Goal: Information Seeking & Learning: Learn about a topic

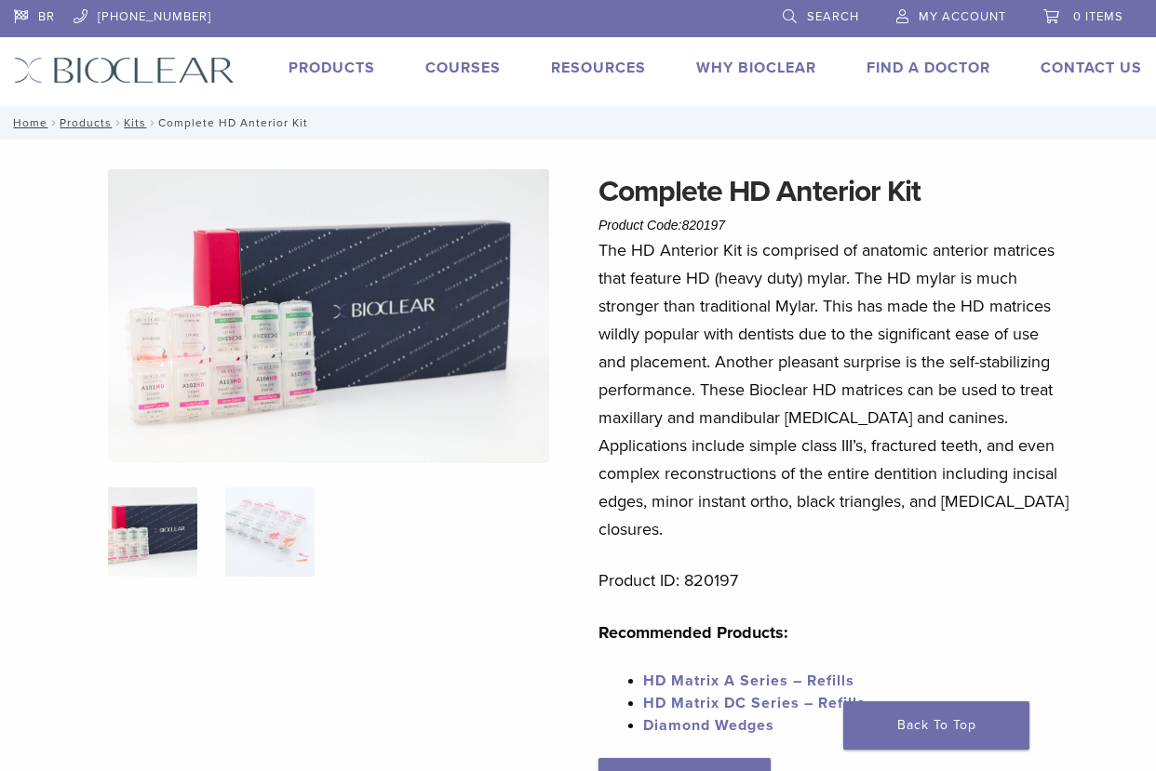
click at [373, 273] on img at bounding box center [328, 316] width 441 height 294
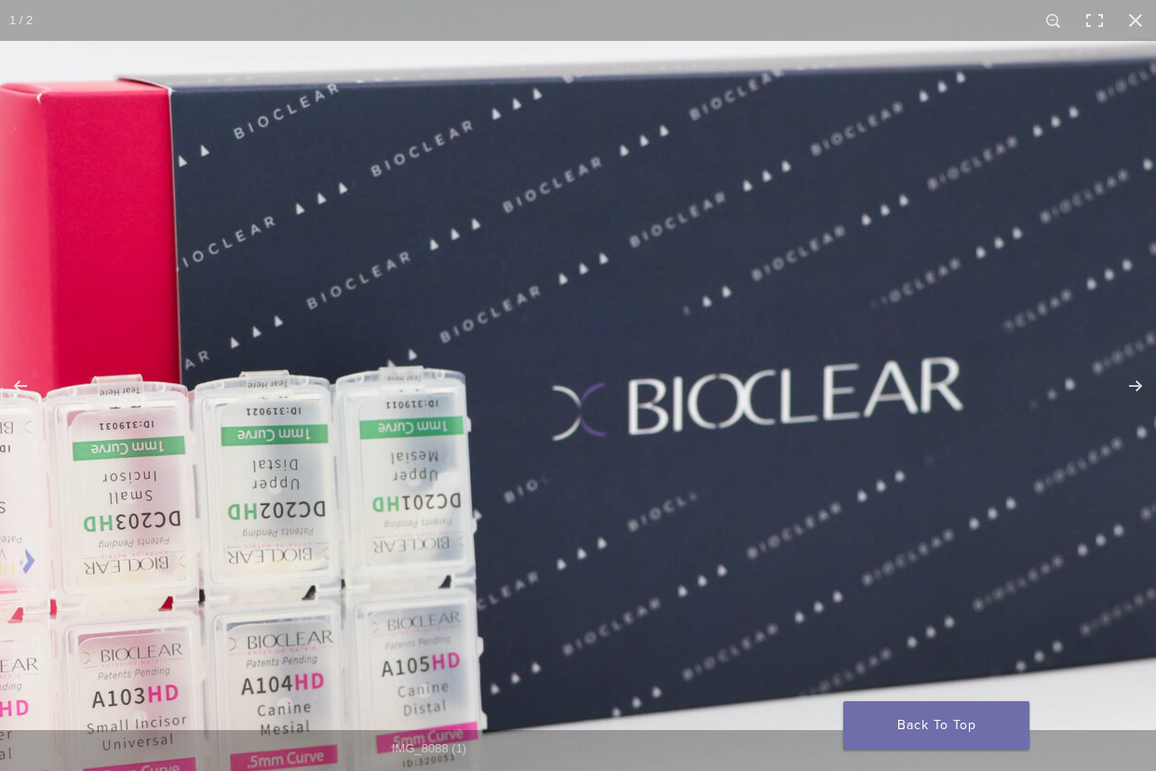
click at [638, 322] on img "Full screen image" at bounding box center [533, 431] width 1787 height 1191
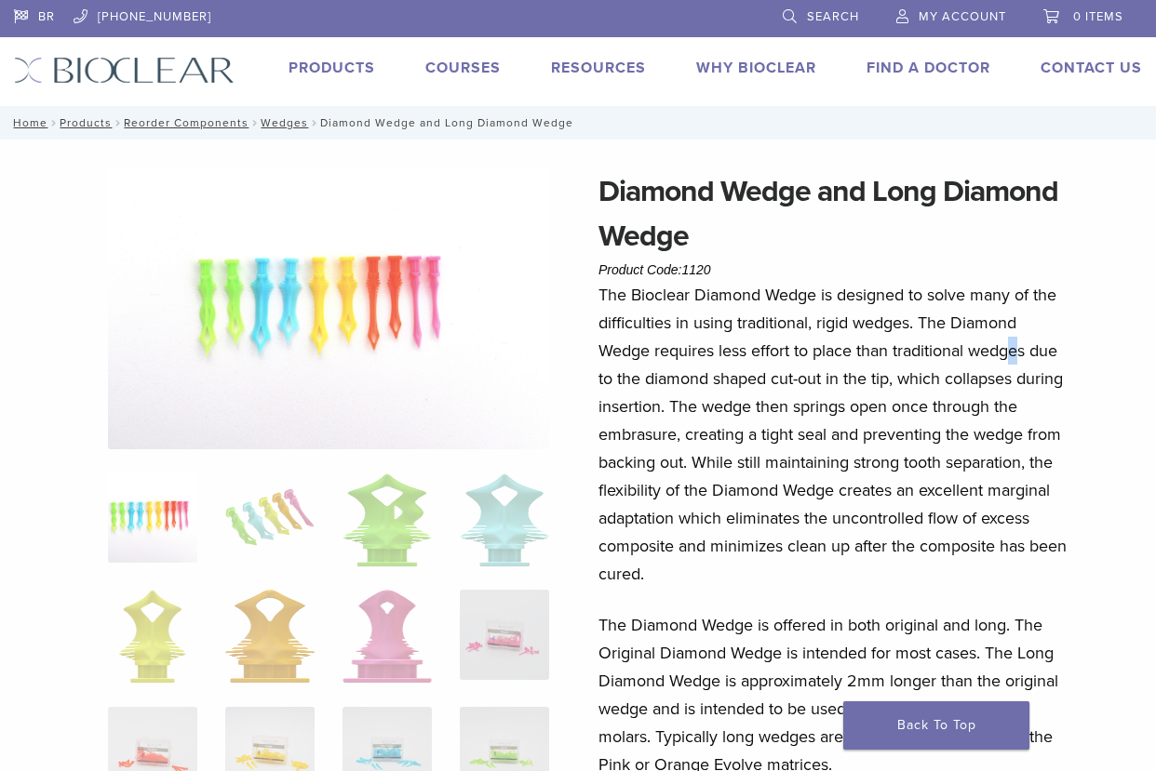
click at [1018, 364] on p "The Bioclear Diamond Wedge is designed to solve many of the difficulties in usi…" at bounding box center [833, 434] width 470 height 307
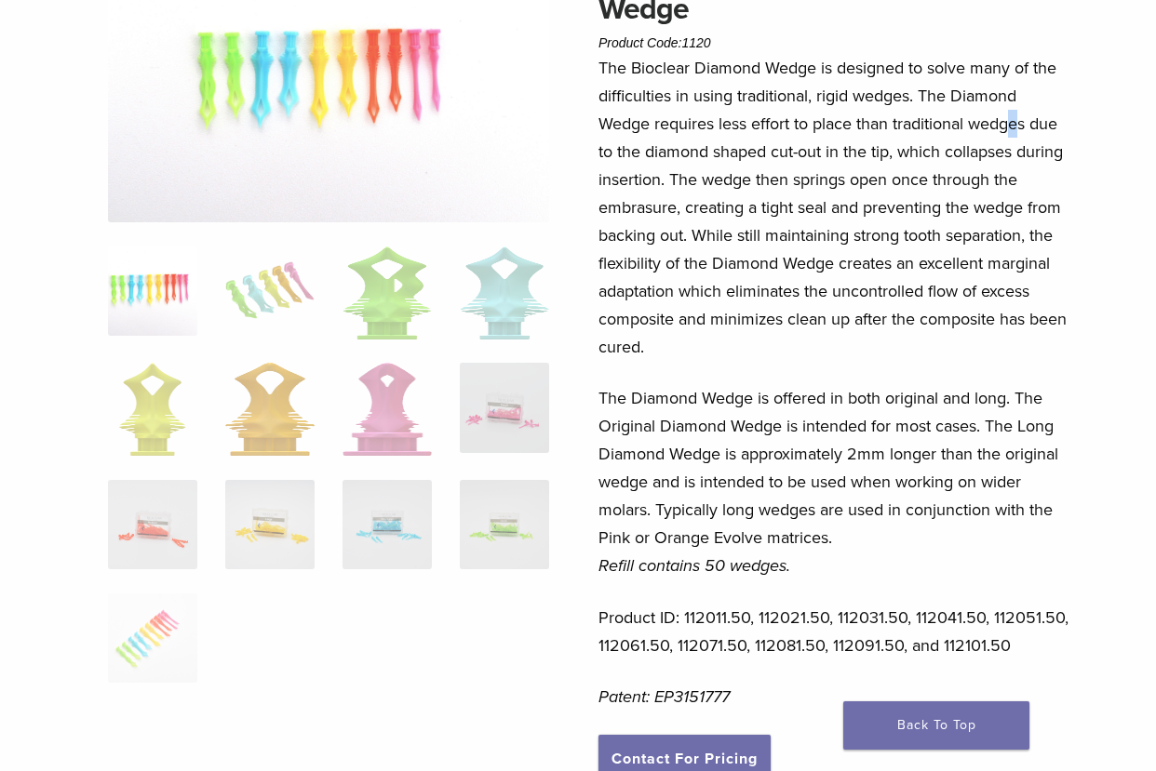
scroll to position [224, 0]
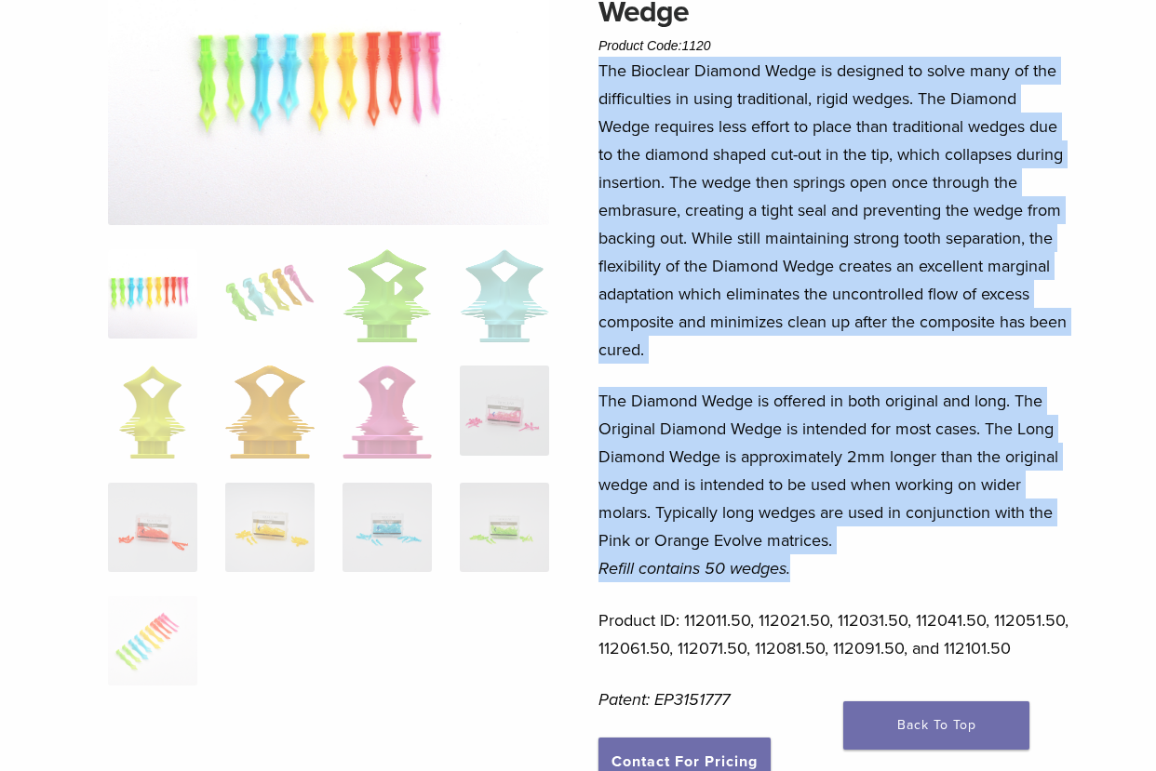
drag, startPoint x: 597, startPoint y: 71, endPoint x: 891, endPoint y: 569, distance: 577.7
click at [891, 569] on div "Diamond Wedge and Long Diamond Wedge Product Code: 1120 $ 48.57 Diamond Wedge a…" at bounding box center [578, 572] width 1156 height 1255
click at [891, 569] on p "The Diamond Wedge is offered in both original and long. The Original Diamond We…" at bounding box center [833, 484] width 470 height 195
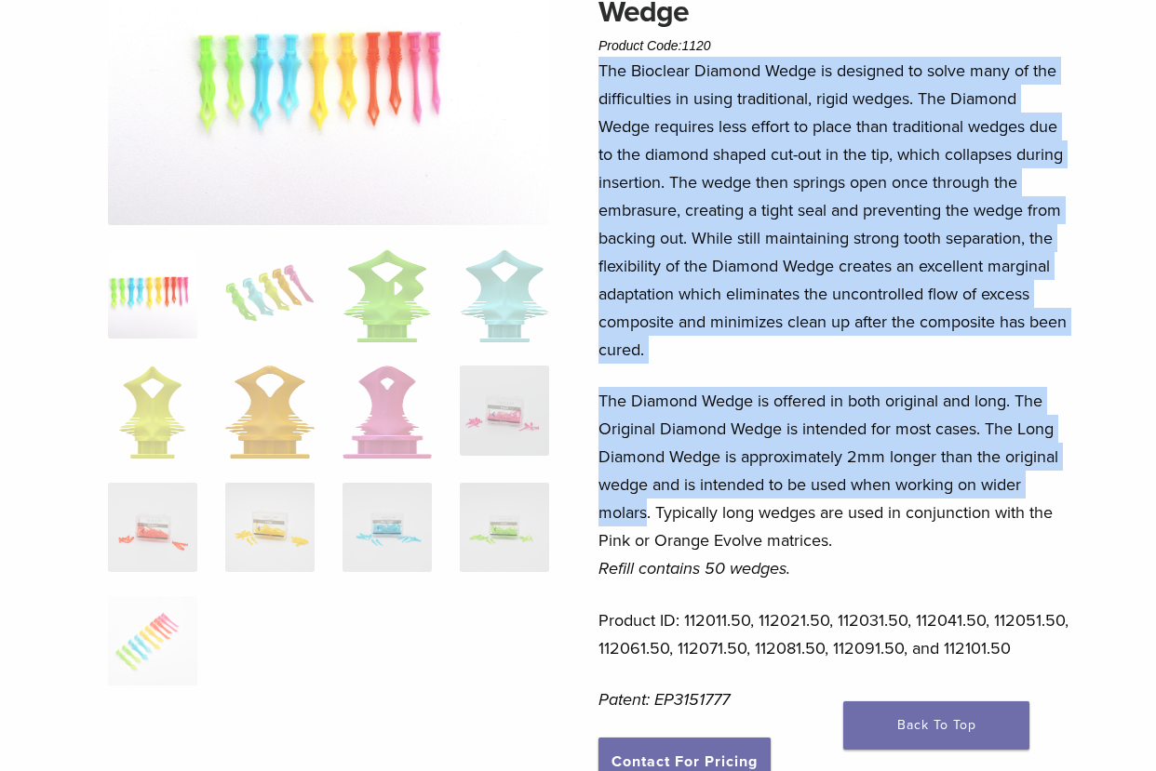
drag, startPoint x: 649, startPoint y: 513, endPoint x: 603, endPoint y: 61, distance: 453.6
click at [602, 60] on div "The Bioclear Diamond Wedge is designed to solve many of the difficulties in usi…" at bounding box center [833, 397] width 470 height 681
copy div "The Bioclear Diamond Wedge is designed to solve many of the difficulties in usi…"
click at [824, 460] on p "The Diamond Wedge is offered in both original and long. The Original Diamond We…" at bounding box center [833, 484] width 470 height 195
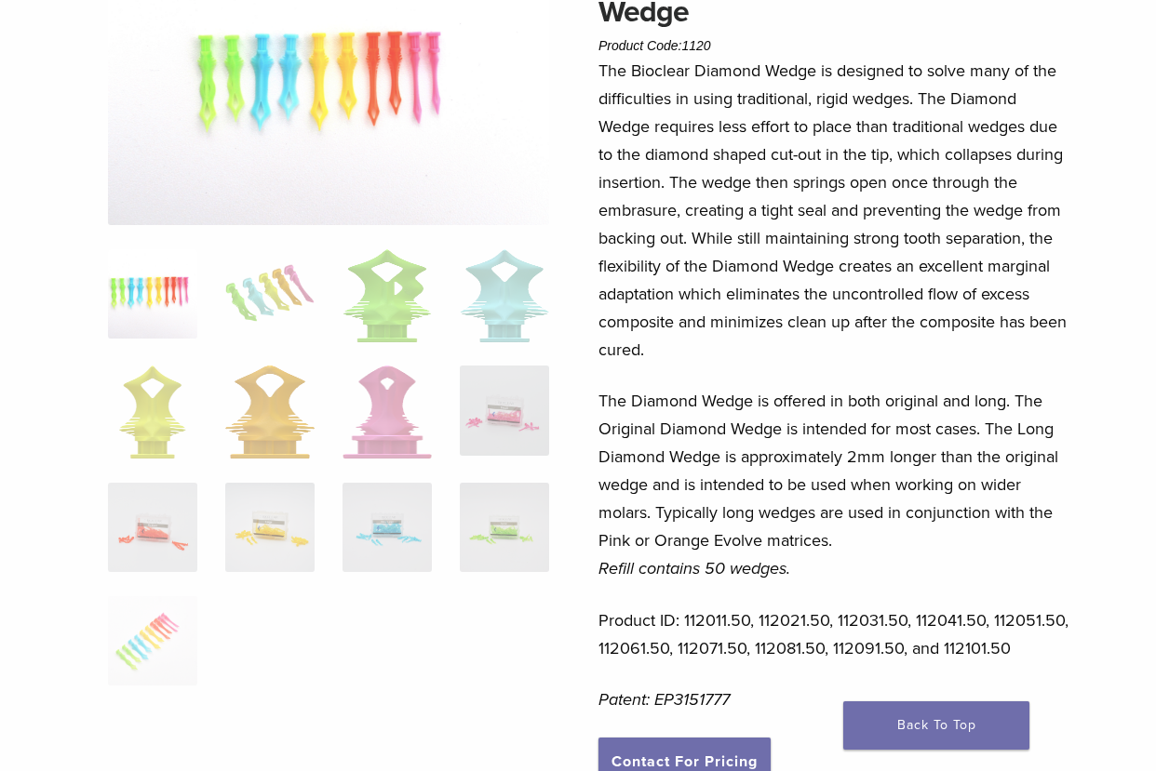
scroll to position [232, 0]
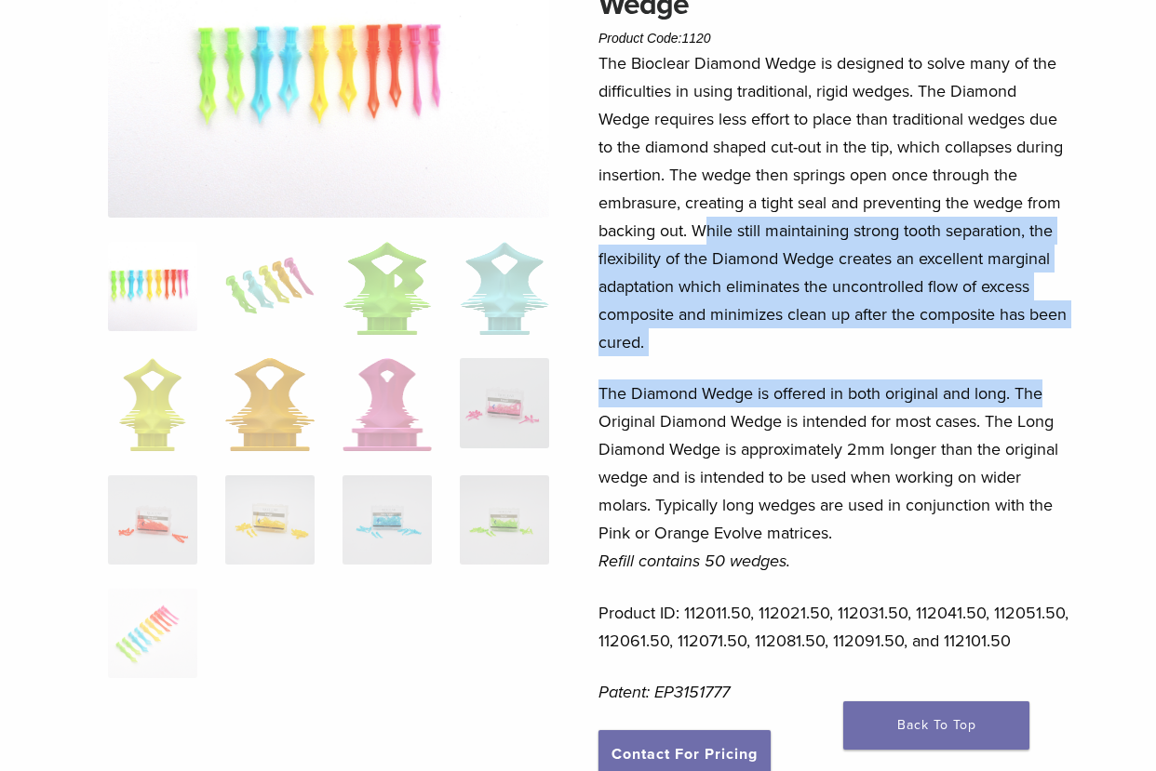
drag, startPoint x: 709, startPoint y: 228, endPoint x: 1081, endPoint y: 408, distance: 413.3
click at [1081, 408] on div "Diamond Wedge and Long Diamond Wedge Product Code: 1120 $ 48.57 Diamond Wedge a…" at bounding box center [578, 565] width 1156 height 1255
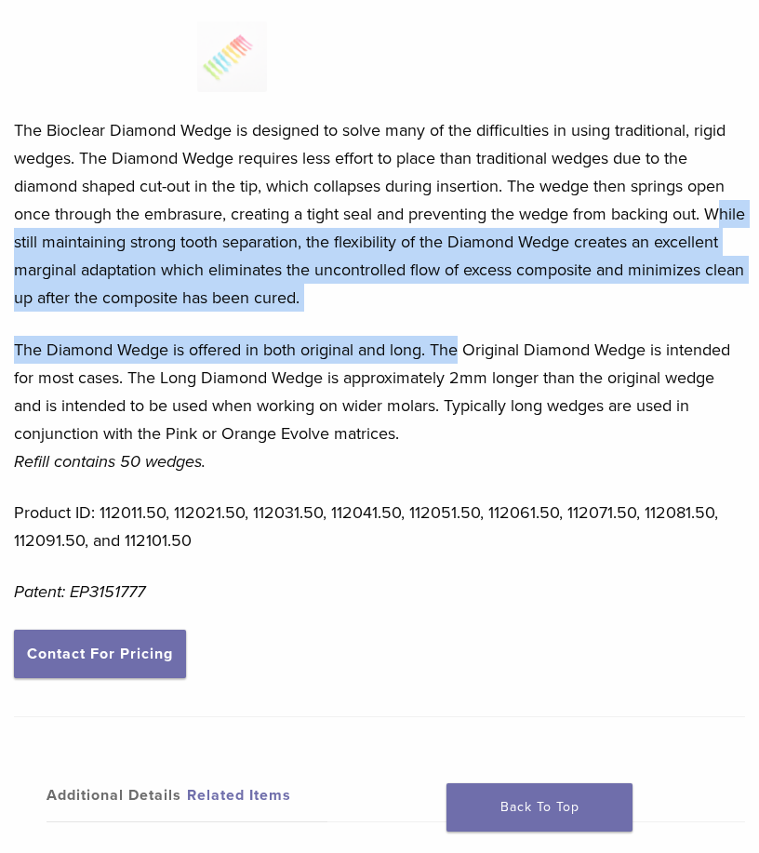
scroll to position [797, 0]
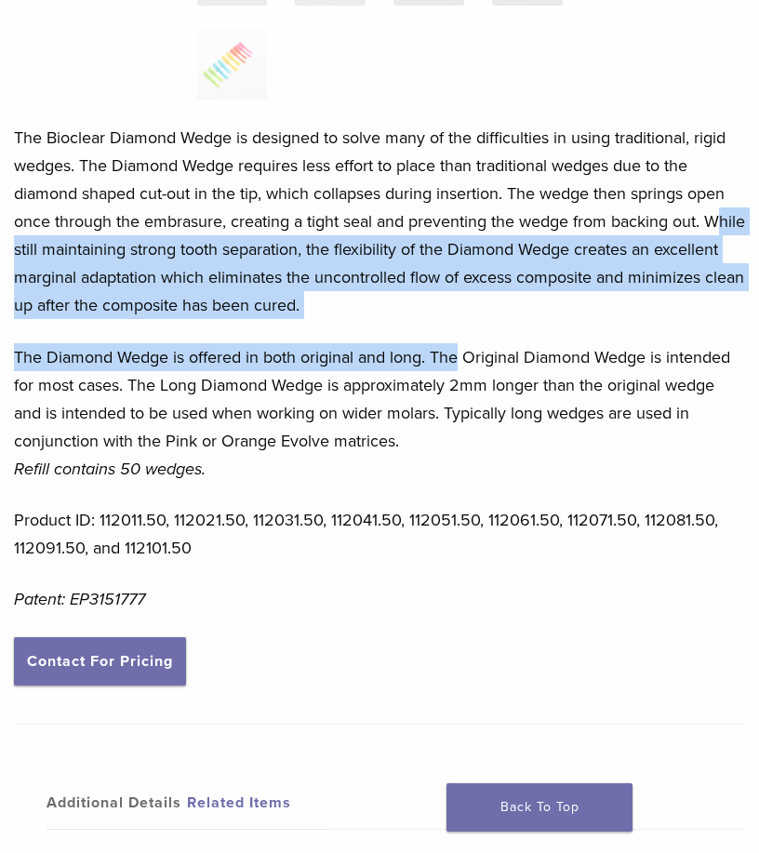
click at [277, 263] on p "The Bioclear Diamond Wedge is designed to solve many of the difficulties in usi…" at bounding box center [379, 221] width 731 height 195
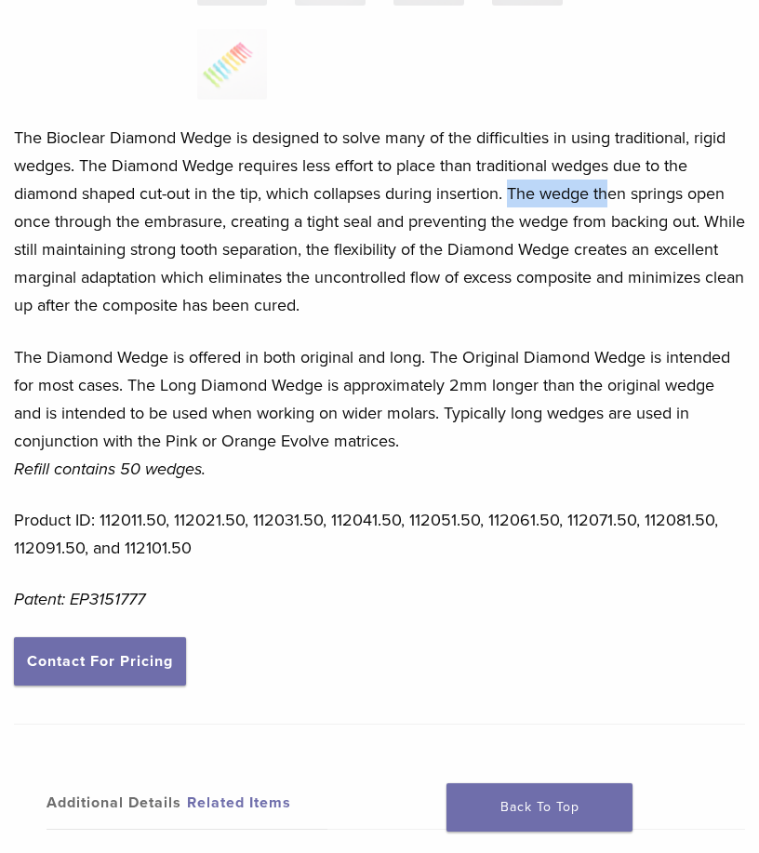
drag, startPoint x: 515, startPoint y: 190, endPoint x: 614, endPoint y: 190, distance: 99.6
click at [614, 190] on p "The Bioclear Diamond Wedge is designed to solve many of the difficulties in usi…" at bounding box center [379, 221] width 731 height 195
click at [390, 245] on p "The Bioclear Diamond Wedge is designed to solve many of the difficulties in usi…" at bounding box center [379, 221] width 731 height 195
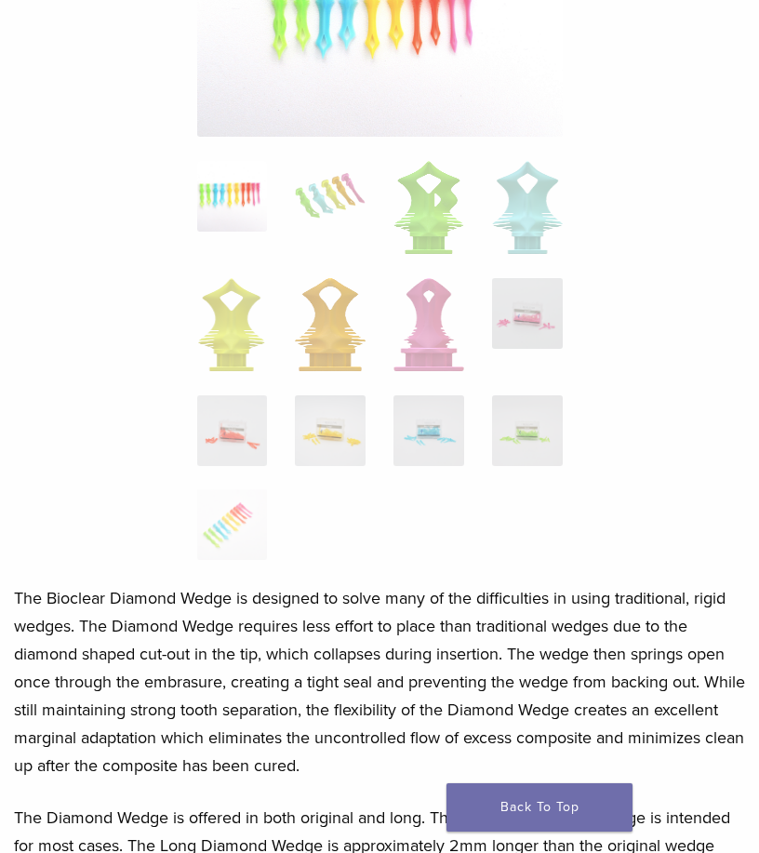
scroll to position [348, 0]
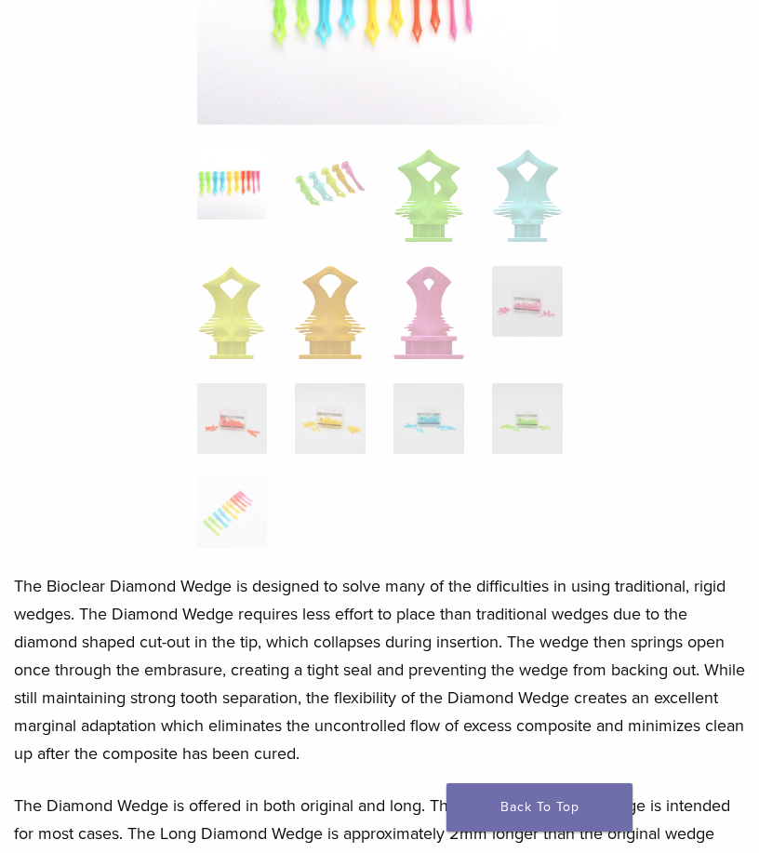
click at [427, 99] on img at bounding box center [380, 9] width 366 height 232
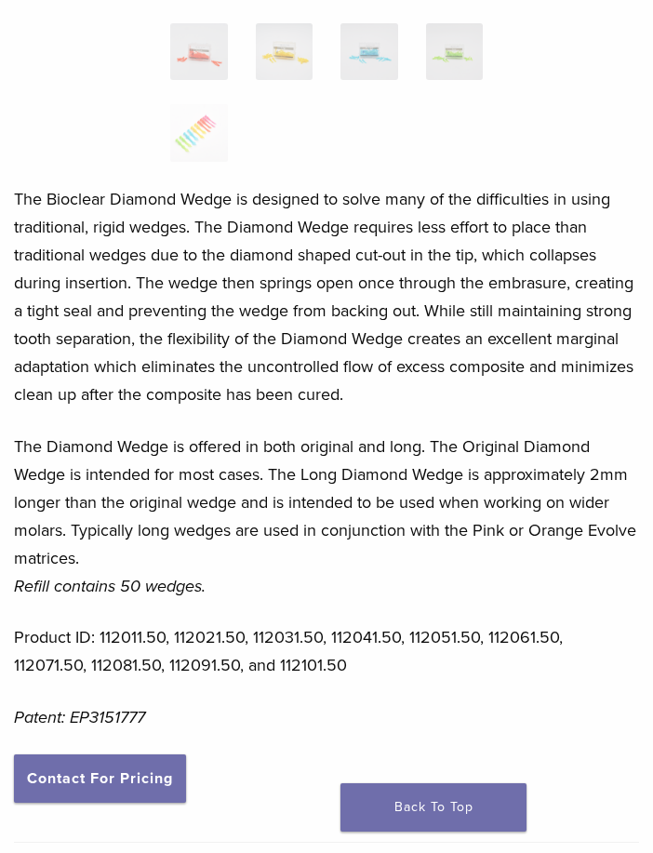
scroll to position [786, 0]
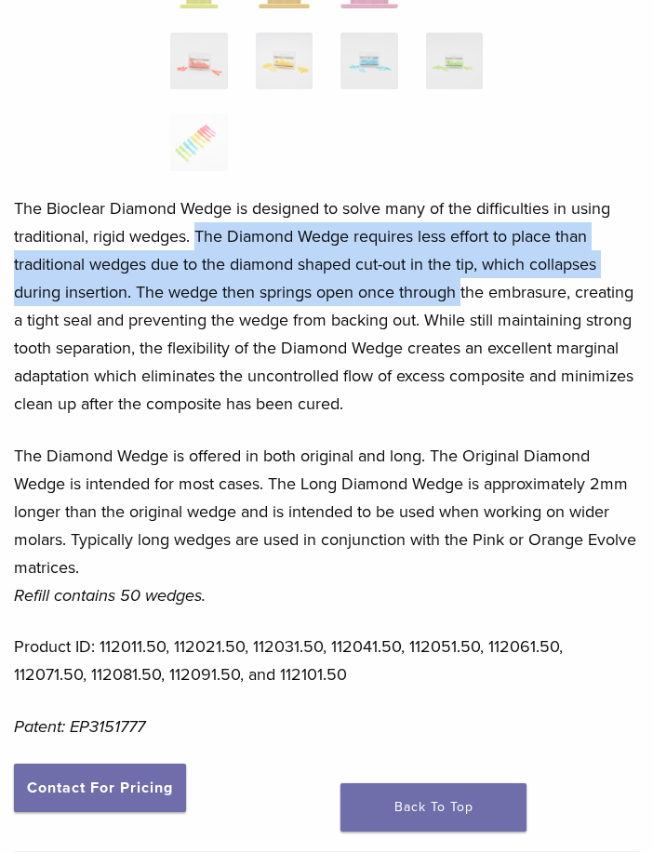
drag, startPoint x: 200, startPoint y: 236, endPoint x: 462, endPoint y: 299, distance: 269.7
click at [462, 299] on p "The Bioclear Diamond Wedge is designed to solve many of the difficulties in usi…" at bounding box center [326, 305] width 625 height 223
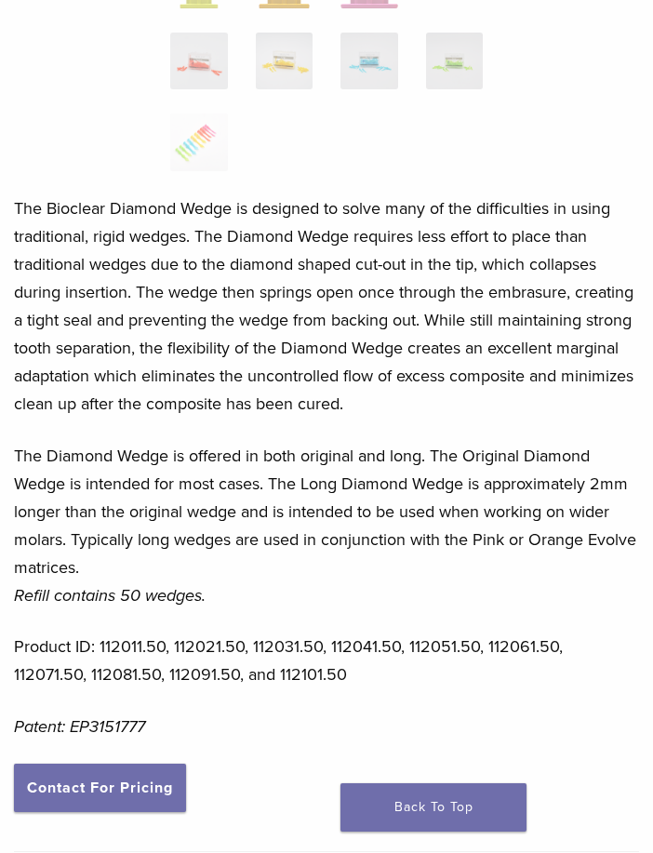
click at [512, 300] on p "The Bioclear Diamond Wedge is designed to solve many of the difficulties in usi…" at bounding box center [326, 305] width 625 height 223
drag, startPoint x: 570, startPoint y: 293, endPoint x: 462, endPoint y: 293, distance: 107.9
click at [462, 293] on p "The Bioclear Diamond Wedge is designed to solve many of the difficulties in usi…" at bounding box center [326, 305] width 625 height 223
copy p "the embrasure"
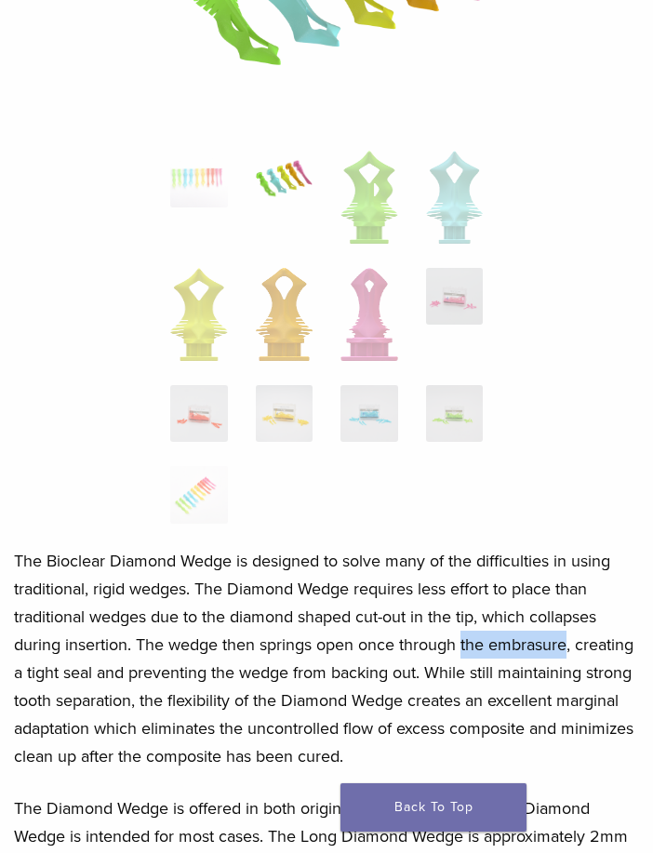
scroll to position [0, 0]
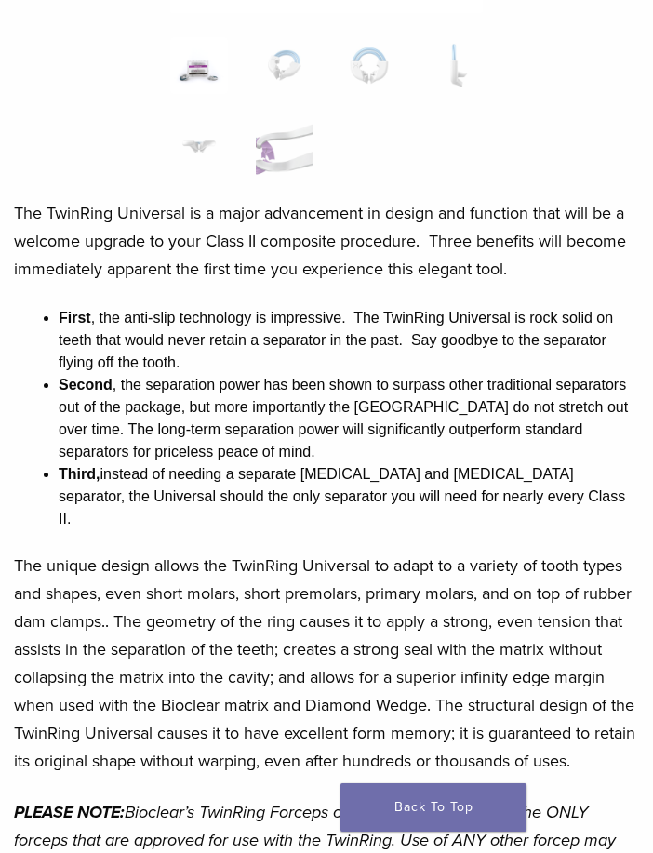
scroll to position [439, 0]
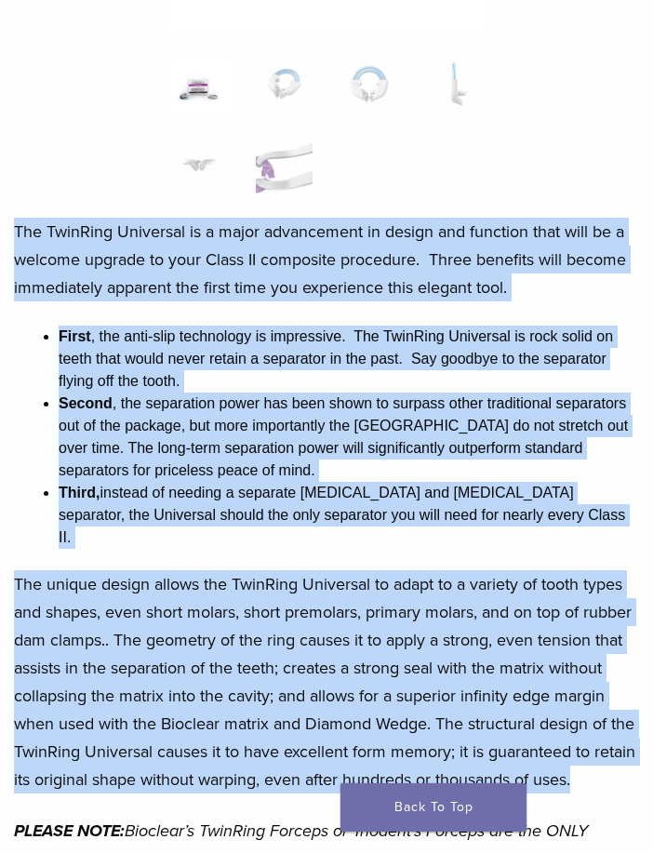
drag, startPoint x: 12, startPoint y: 229, endPoint x: 592, endPoint y: 773, distance: 795.3
click at [592, 773] on div "TwinRing Universal Product Code: 208042.2 $ 284.97 TwinRing Universal Product C…" at bounding box center [326, 616] width 653 height 1751
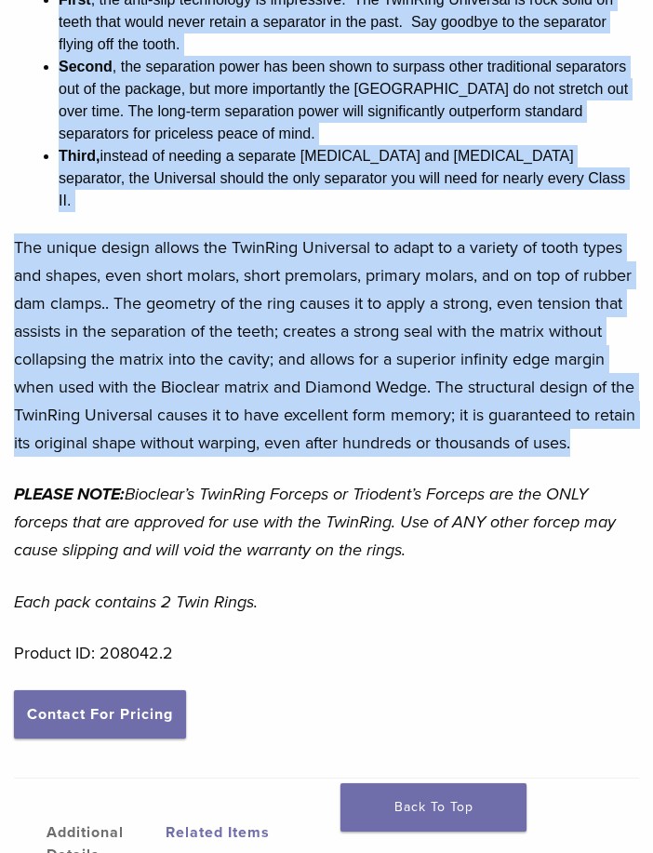
scroll to position [777, 0]
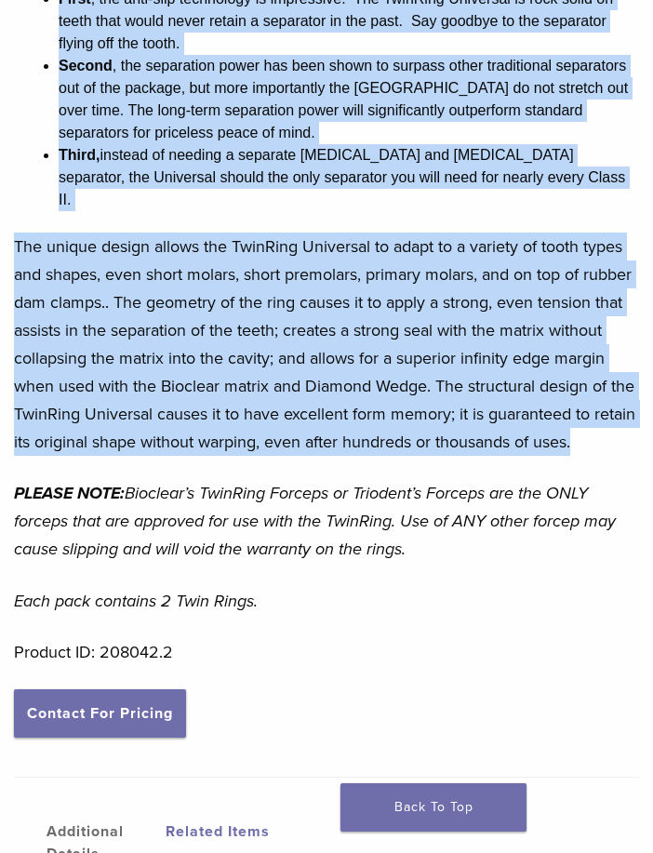
copy div "The TwinRing Universal is a major advancement in design and function that will …"
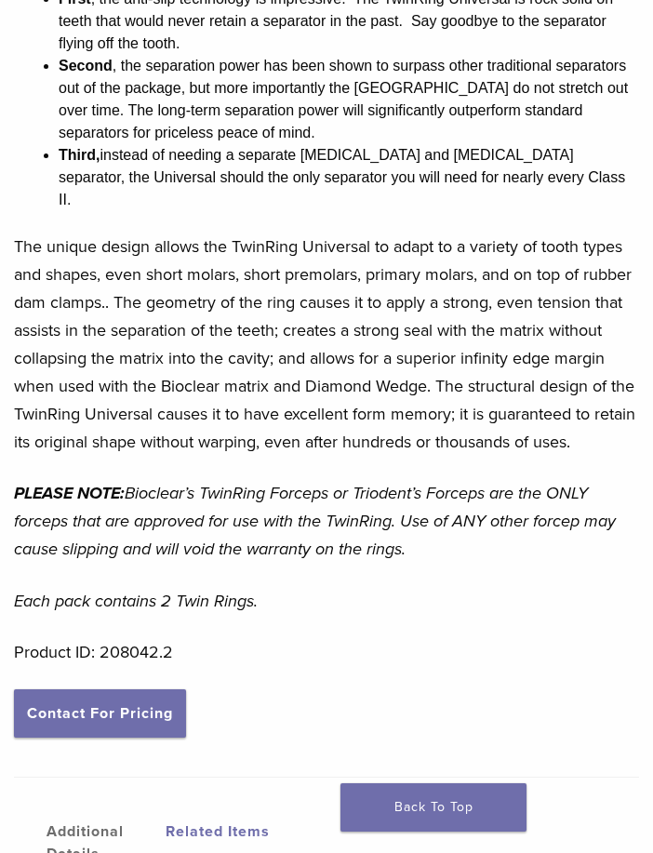
drag, startPoint x: 196, startPoint y: 356, endPoint x: 194, endPoint y: 346, distance: 10.4
click at [194, 346] on p "The unique design allows the TwinRing Universal to adapt to a variety of tooth …" at bounding box center [326, 344] width 625 height 223
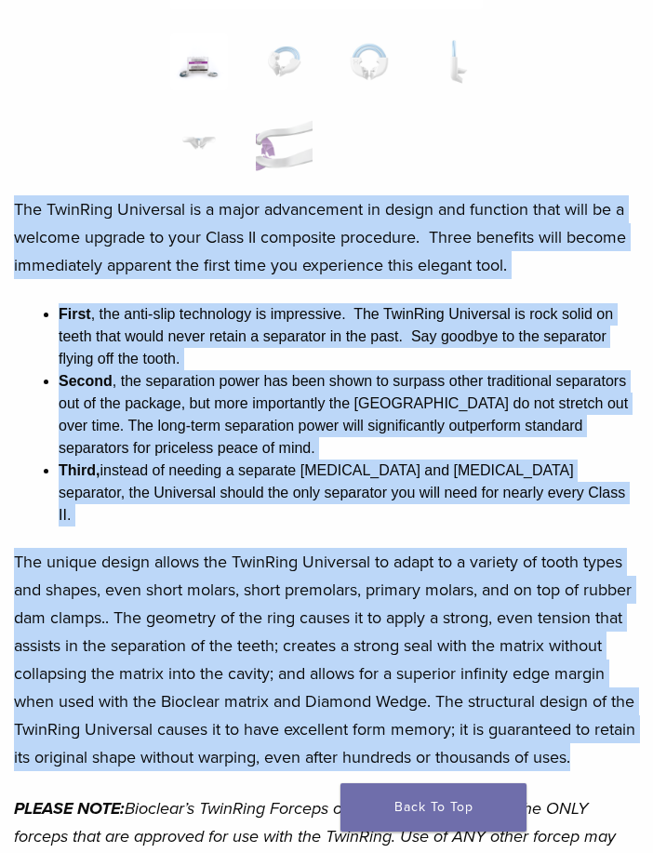
scroll to position [0, 0]
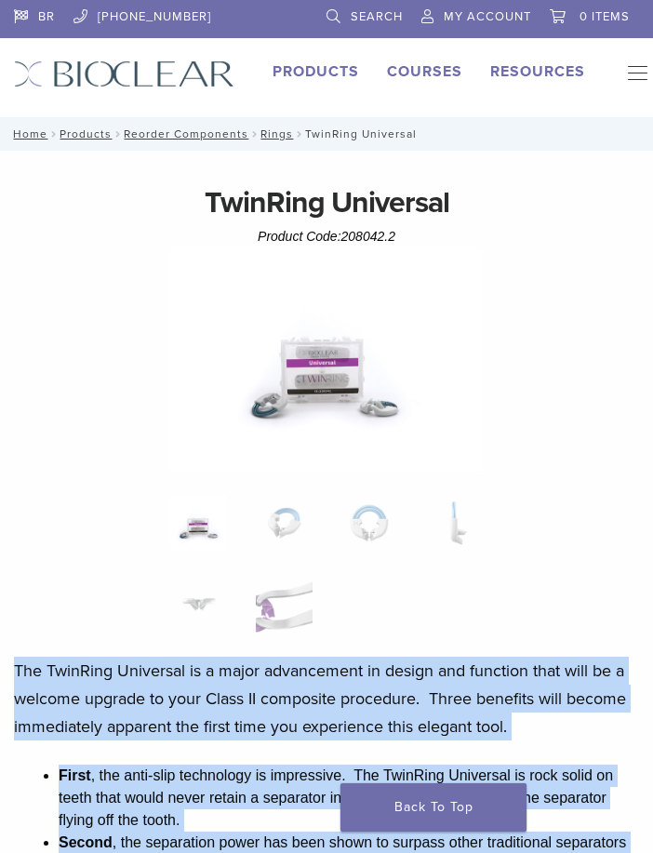
drag, startPoint x: 618, startPoint y: 435, endPoint x: 53, endPoint y: 626, distance: 596.5
copy div "The TwinRing Universal is a major advancement in design and function that will …"
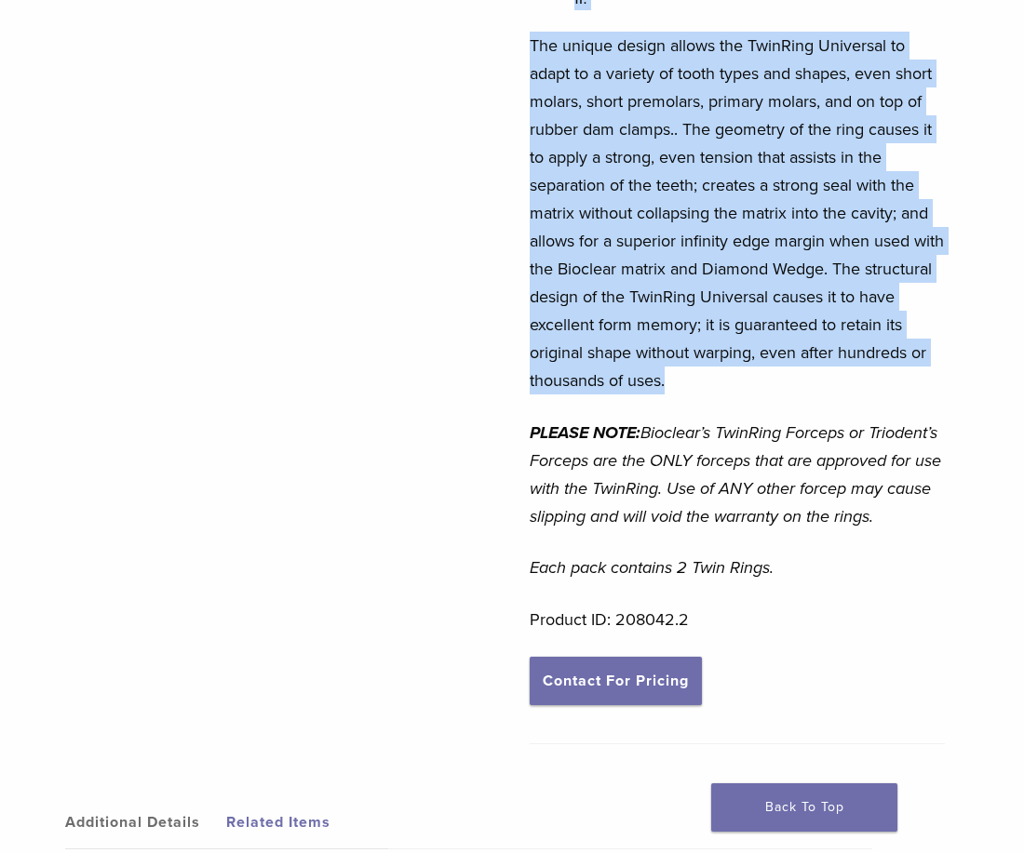
scroll to position [709, 0]
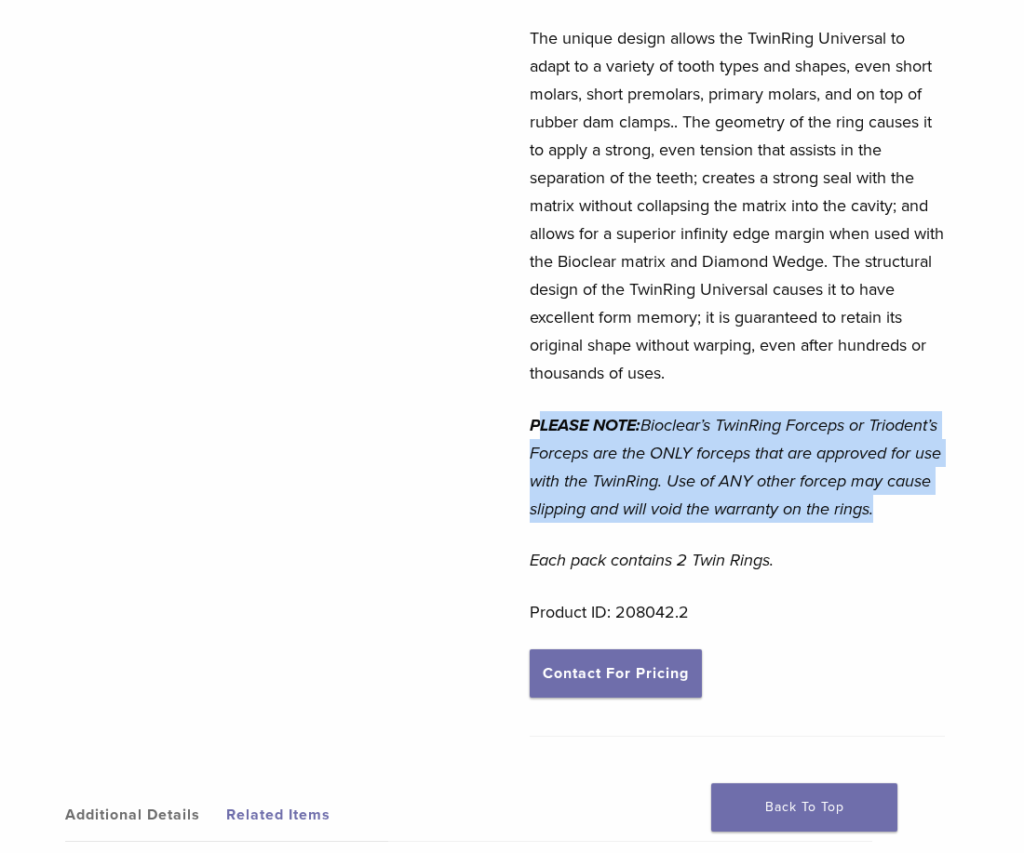
drag, startPoint x: 538, startPoint y: 398, endPoint x: 859, endPoint y: 533, distance: 348.2
click at [652, 533] on div "The TwinRing Universal is a major advancement in design and function that will …" at bounding box center [736, 88] width 415 height 1122
click at [652, 491] on em "Bioclear’s TwinRing Forceps or Triodent’s Forceps are the ONLY forceps that are…" at bounding box center [734, 467] width 411 height 104
drag, startPoint x: 529, startPoint y: 401, endPoint x: 689, endPoint y: 523, distance: 200.5
click at [652, 523] on p "PLEASE NOTE: Bioclear’s TwinRing Forceps or Triodent’s Forceps are the ONLY for…" at bounding box center [736, 467] width 415 height 112
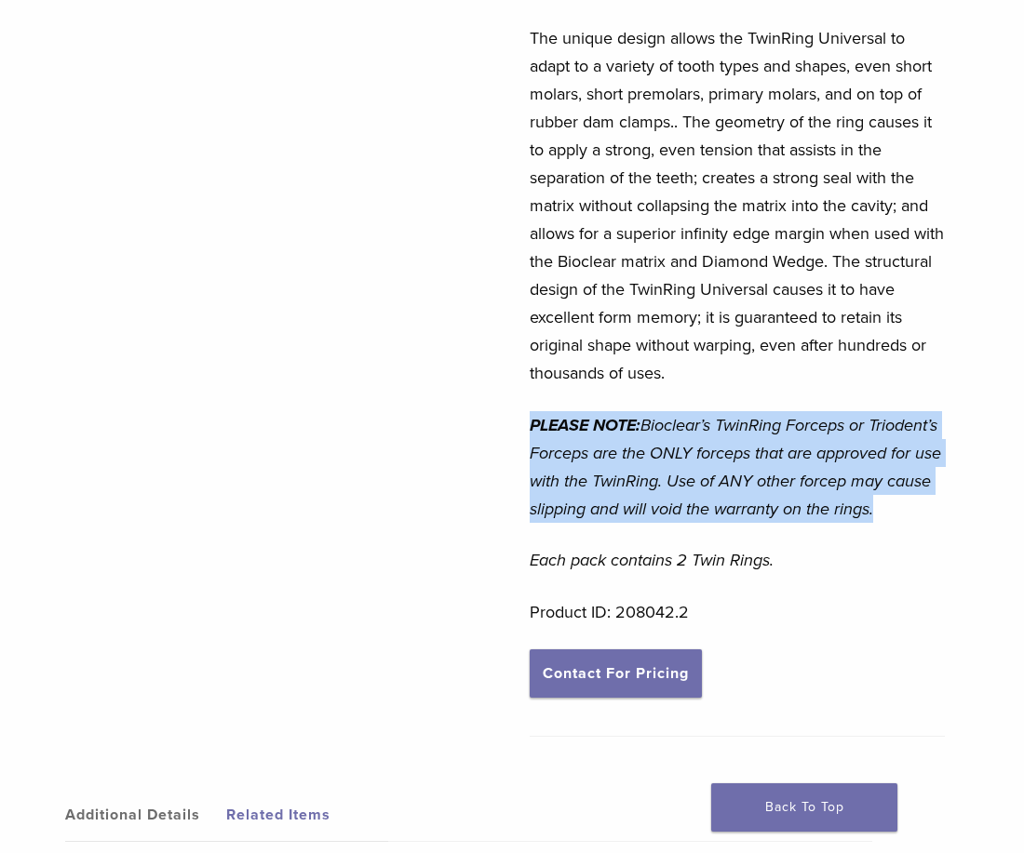
copy p "PLEASE NOTE: Bioclear’s TwinRing Forceps or Triodent’s Forceps are the ONLY for…"
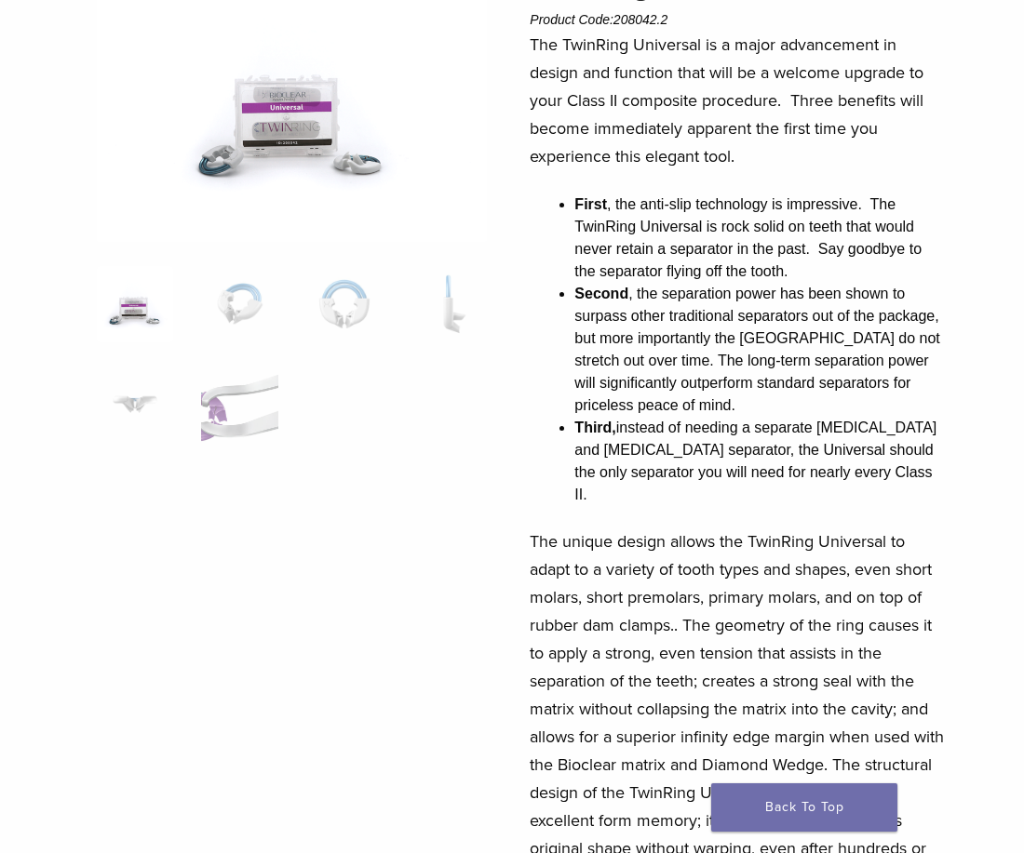
scroll to position [177, 0]
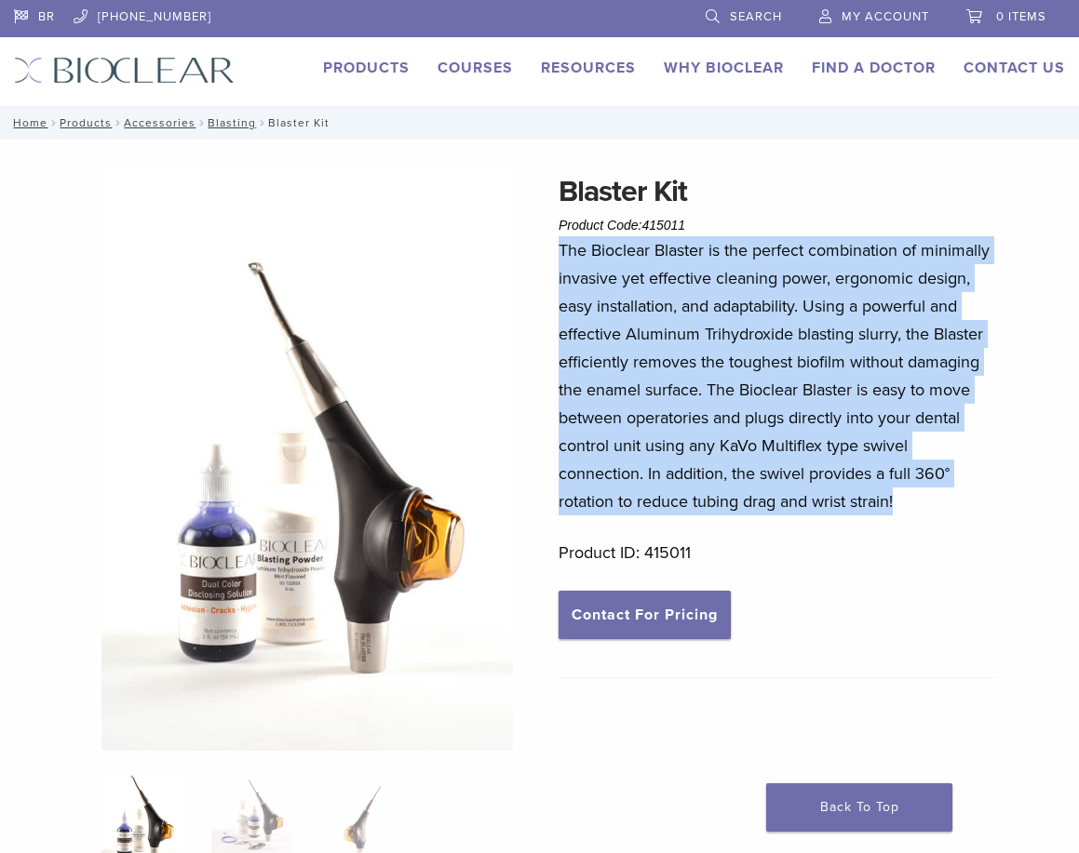
drag, startPoint x: 560, startPoint y: 249, endPoint x: 945, endPoint y: 497, distance: 457.1
click at [945, 497] on p "The Bioclear Blaster is the perfect combination of minimally invasive yet effec…" at bounding box center [776, 375] width 437 height 279
copy p "The Bioclear Blaster is the perfect combination of minimally invasive yet effec…"
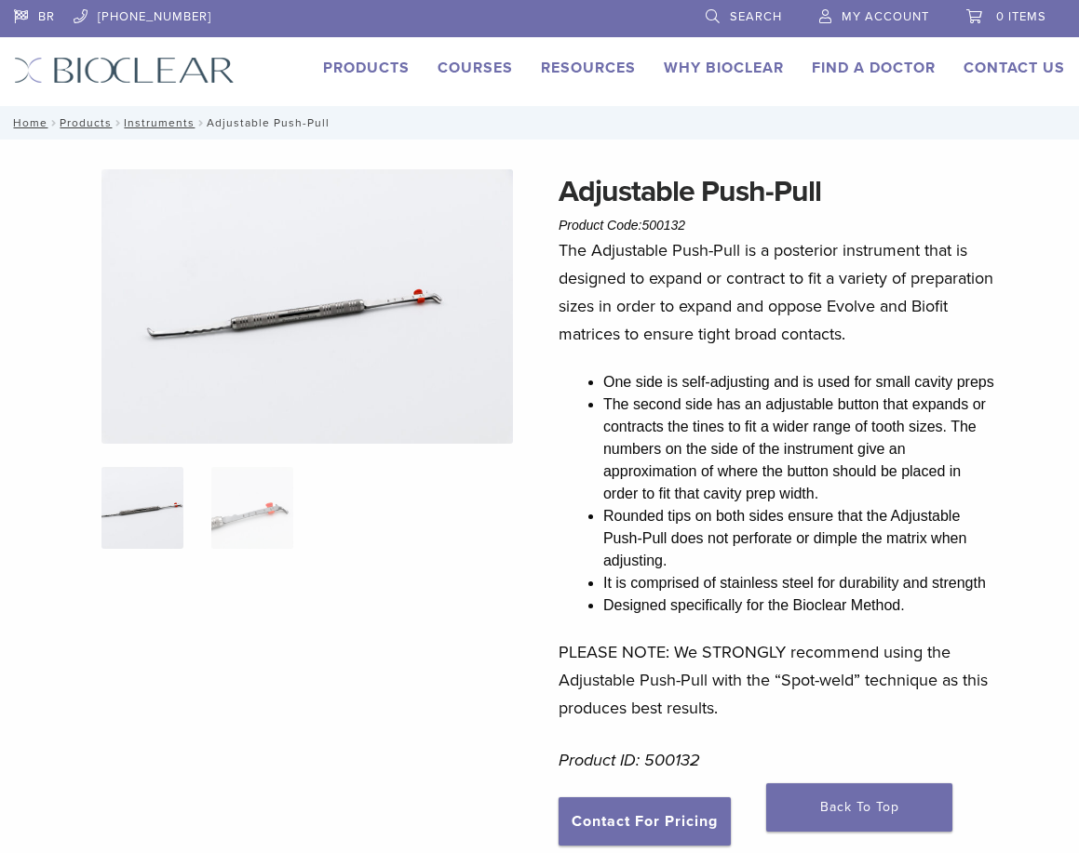
drag, startPoint x: 561, startPoint y: 249, endPoint x: 1001, endPoint y: 728, distance: 650.0
click at [1001, 728] on div "Adjustable Push-Pull Product Code: 500132 $ 95.00 Adjustable Push-Pull Product …" at bounding box center [539, 863] width 1079 height 1388
copy div "The Adjustable Push-Pull is a posterior instrument that is designed to expand o…"
